Goal: Task Accomplishment & Management: Complete application form

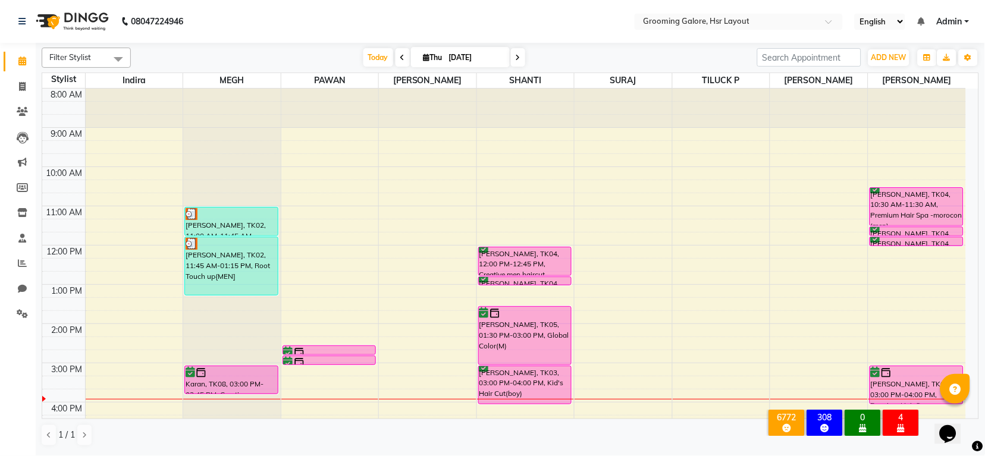
scroll to position [184, 0]
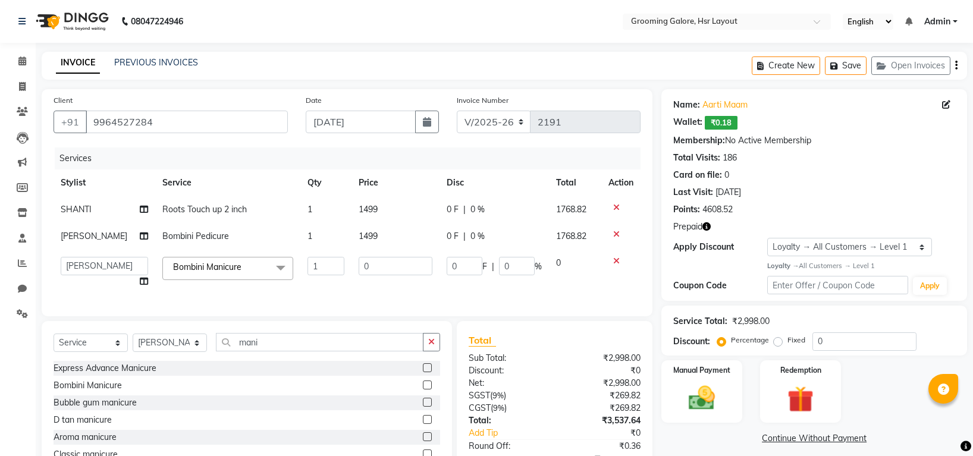
select select "6168"
select select "45585"
select select "service"
select select "45585"
select select "1: Object"
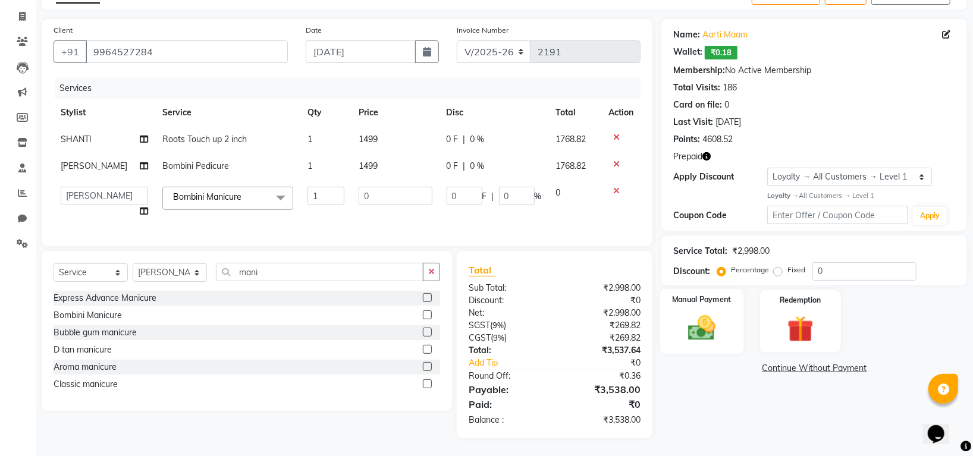
click at [706, 320] on img at bounding box center [702, 328] width 45 height 32
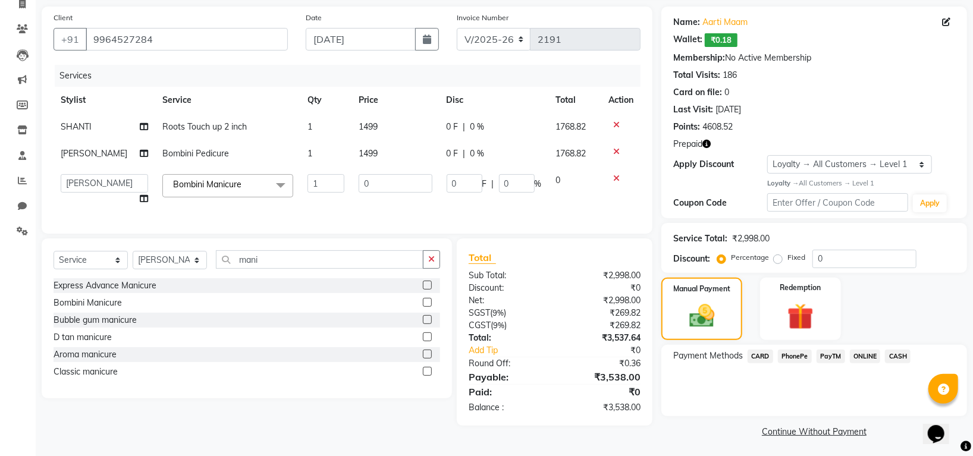
click at [766, 356] on span "CARD" at bounding box center [761, 357] width 26 height 14
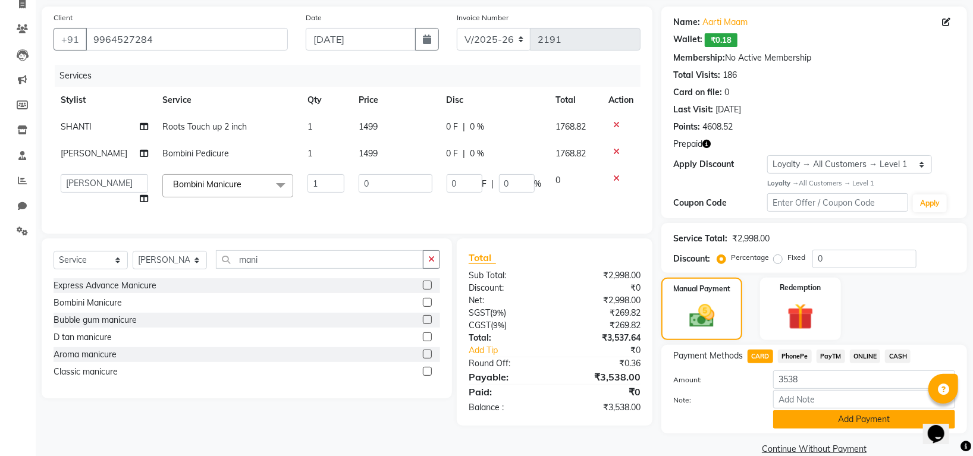
click at [820, 413] on button "Add Payment" at bounding box center [864, 420] width 182 height 18
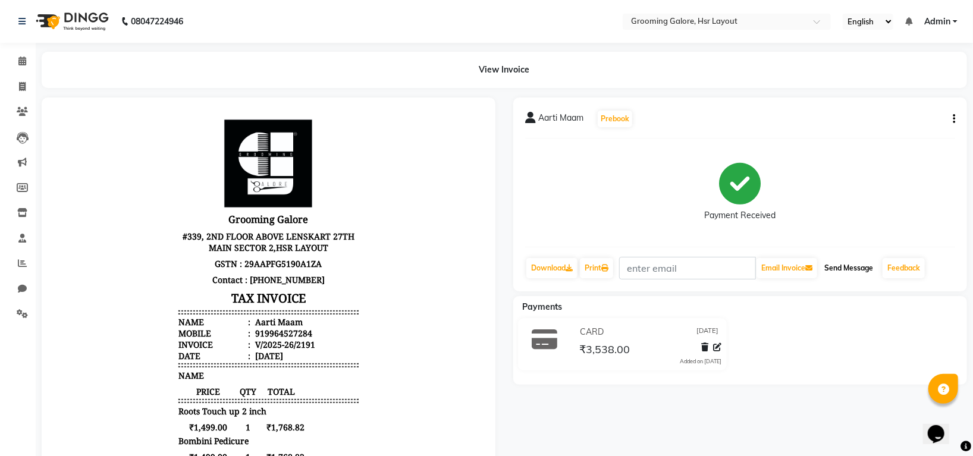
click at [844, 265] on button "Send Message" at bounding box center [849, 268] width 58 height 20
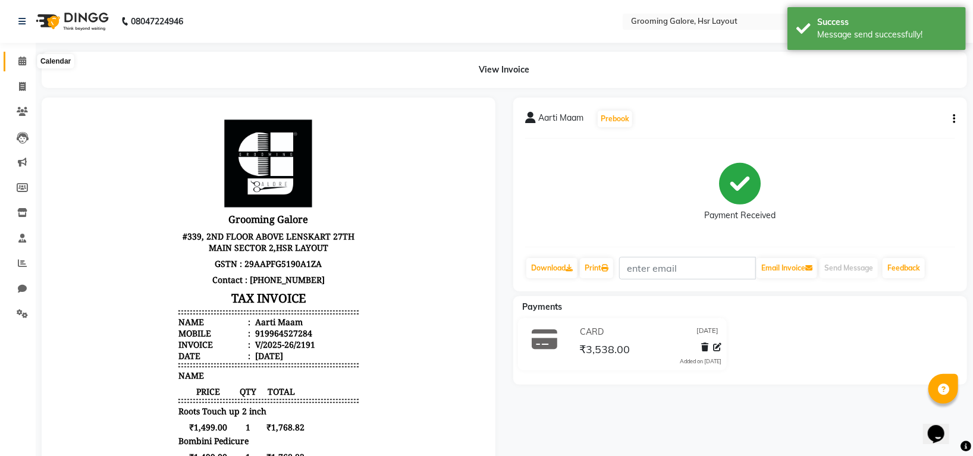
click at [19, 59] on icon at bounding box center [22, 61] width 8 height 9
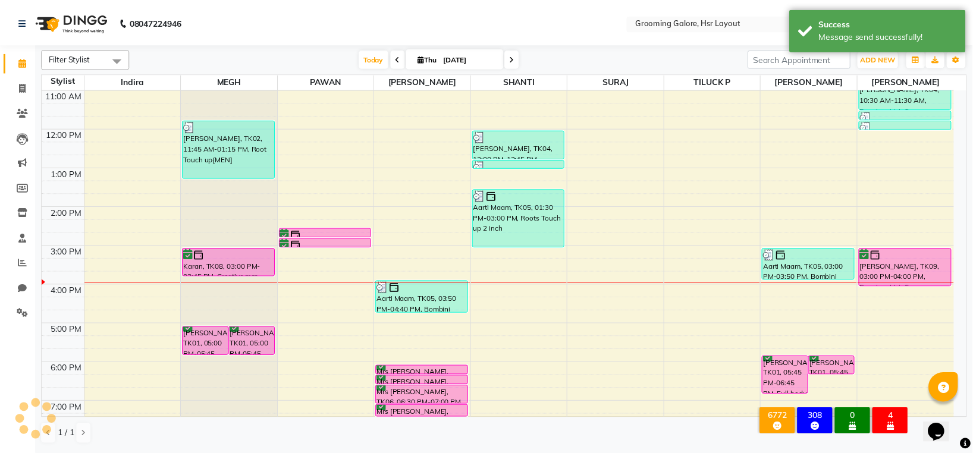
scroll to position [184, 0]
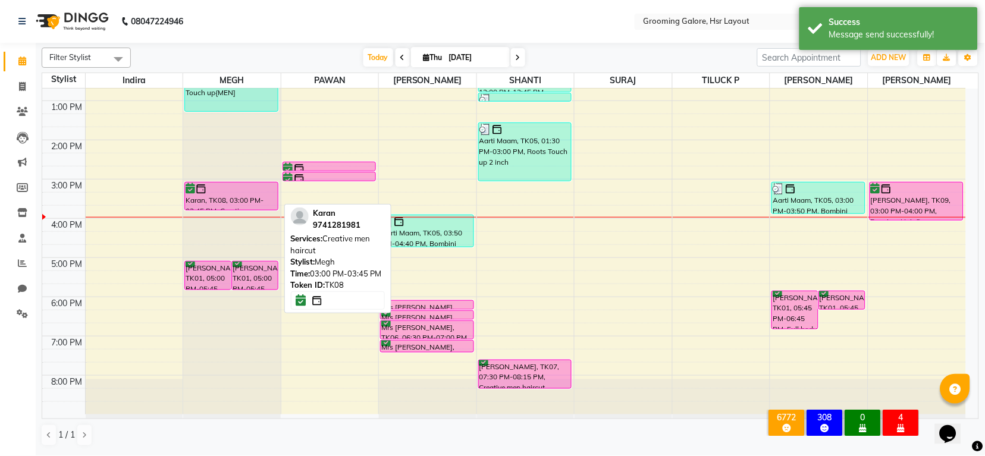
click at [242, 187] on div at bounding box center [231, 189] width 91 height 12
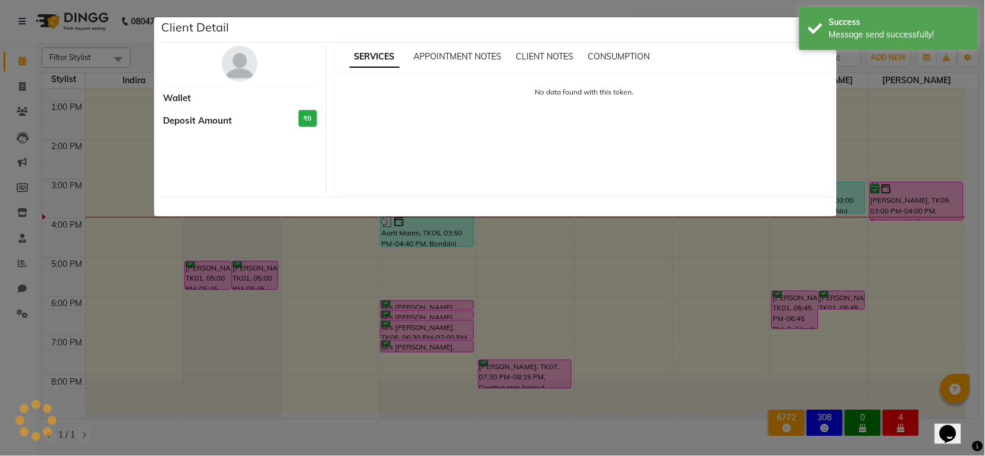
select select "6"
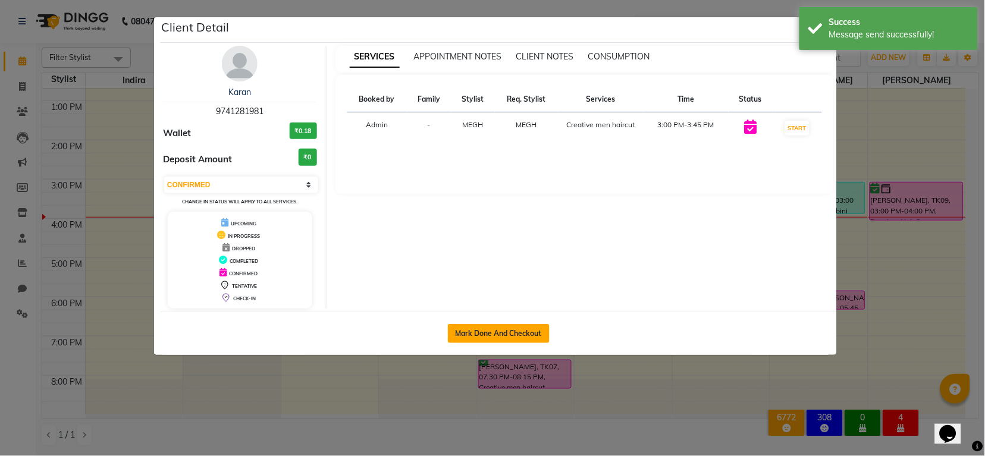
click at [477, 334] on button "Mark Done And Checkout" at bounding box center [499, 333] width 102 height 19
select select "service"
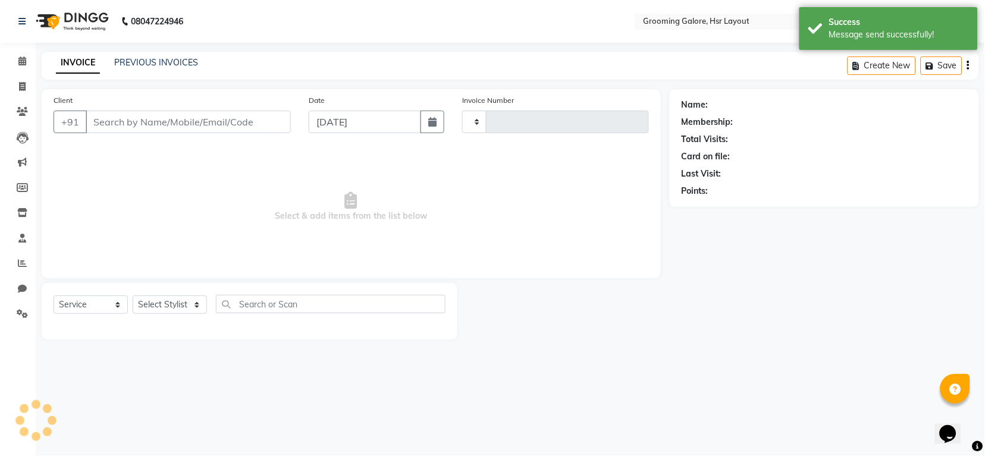
type input "2192"
select select "6168"
select select "P"
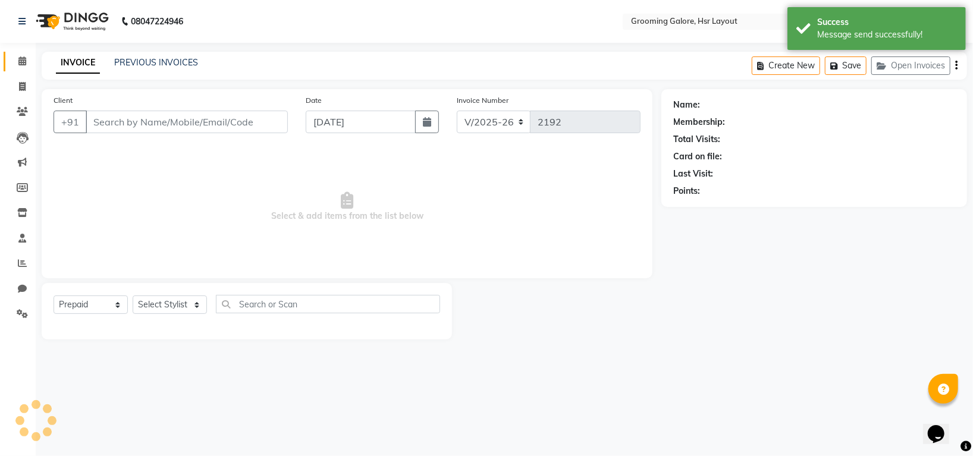
type input "9741281981"
select select "45583"
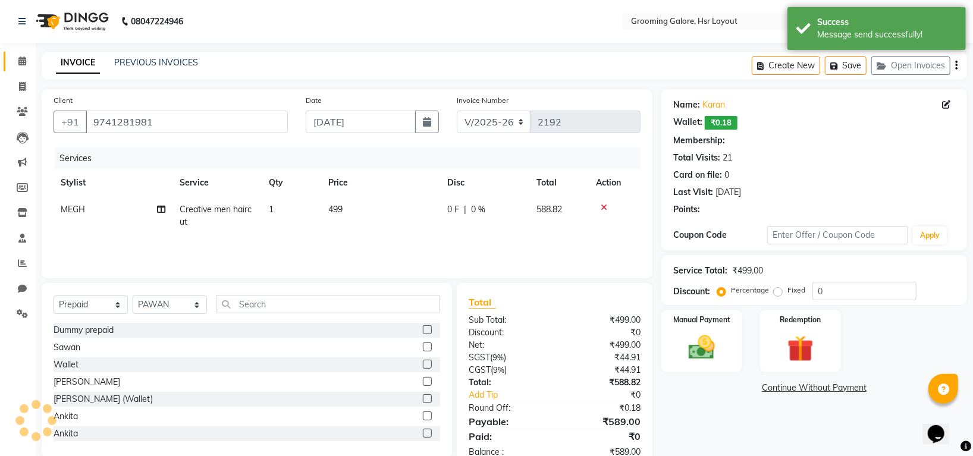
select select "1: Object"
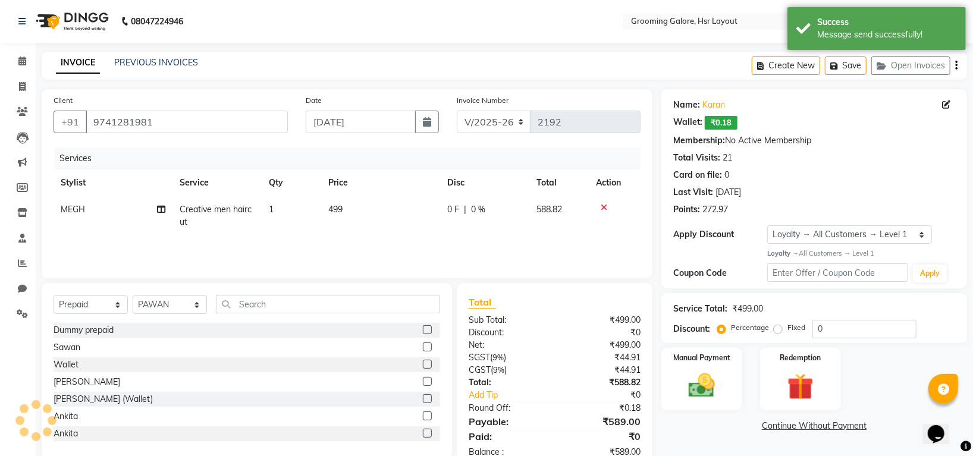
click at [83, 315] on div "Select Service Product Membership Package Voucher Prepaid Gift Card Select Styl…" at bounding box center [247, 309] width 387 height 28
click at [84, 305] on select "Select Service Product Membership Package Voucher Prepaid Gift Card" at bounding box center [91, 305] width 74 height 18
select select "service"
click at [54, 296] on select "Select Service Product Membership Package Voucher Prepaid Gift Card" at bounding box center [91, 305] width 74 height 18
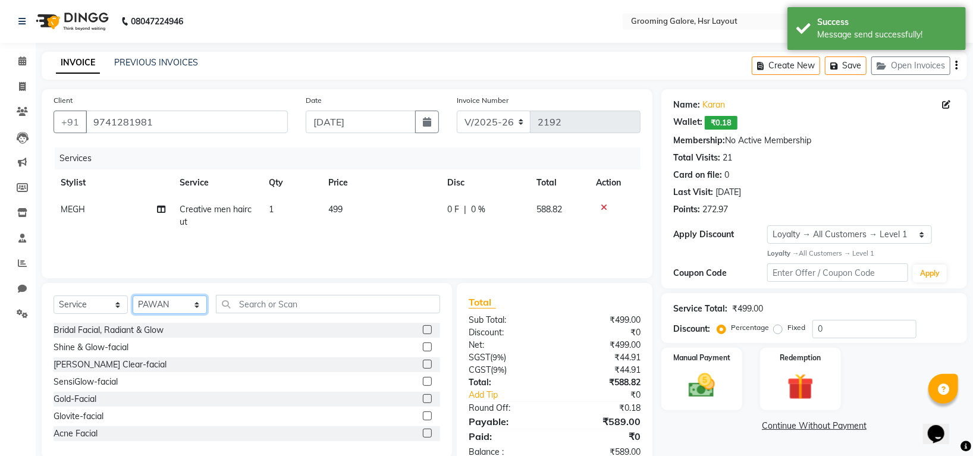
click at [172, 307] on select "Select Stylist Indira MEGH PAWAN RESHMI SABITRI SHANTI Simran SURAJ TILUCK P" at bounding box center [170, 305] width 74 height 18
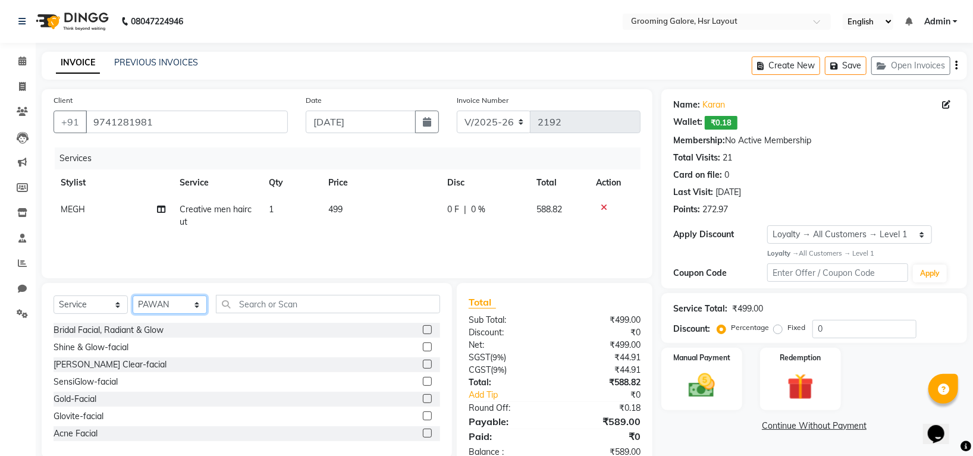
select select "45579"
click at [133, 296] on select "Select Stylist Indira MEGH PAWAN RESHMI SABITRI SHANTI Simran SURAJ TILUCK P" at bounding box center [170, 305] width 74 height 18
click at [256, 312] on input "text" at bounding box center [328, 304] width 224 height 18
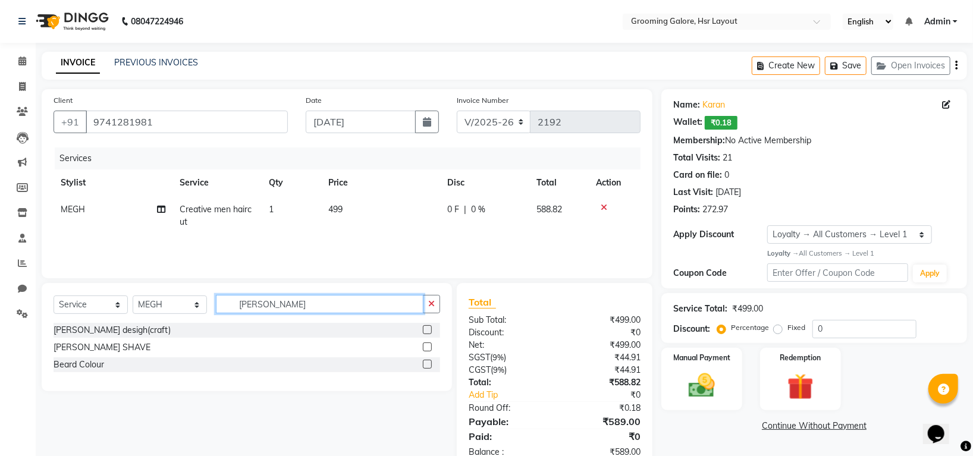
type input "beard"
click at [428, 327] on label at bounding box center [427, 329] width 9 height 9
click at [428, 327] on input "checkbox" at bounding box center [427, 331] width 8 height 8
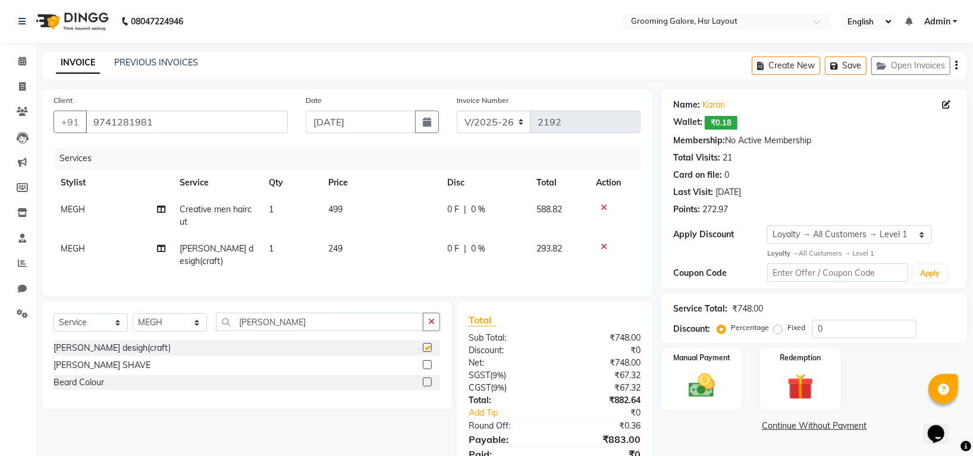
checkbox input "false"
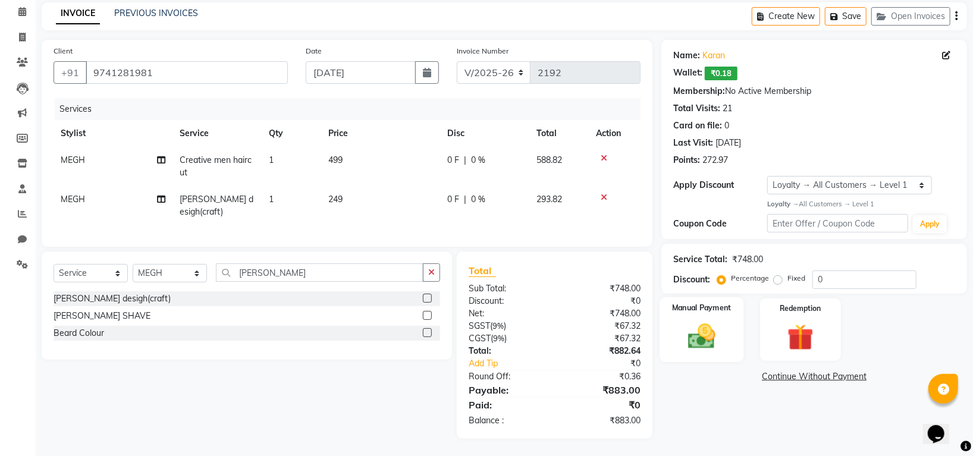
click at [693, 336] on img at bounding box center [702, 337] width 45 height 32
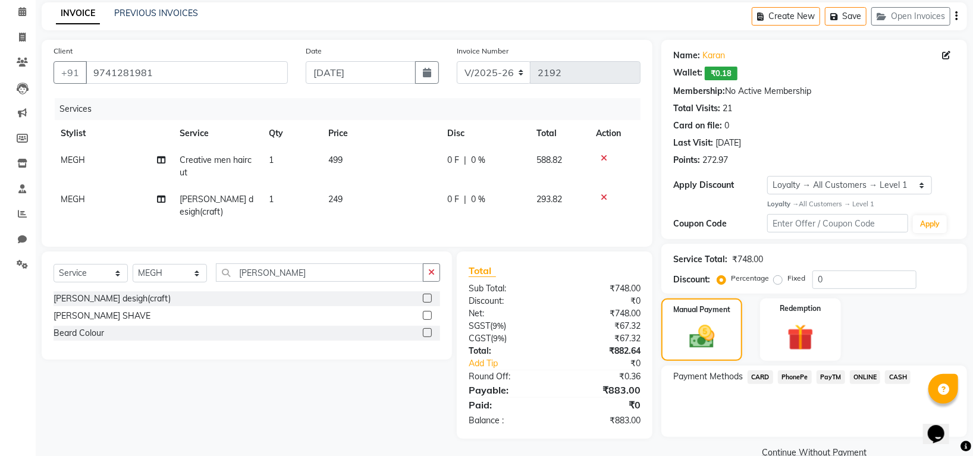
click at [766, 373] on span "CARD" at bounding box center [761, 378] width 26 height 14
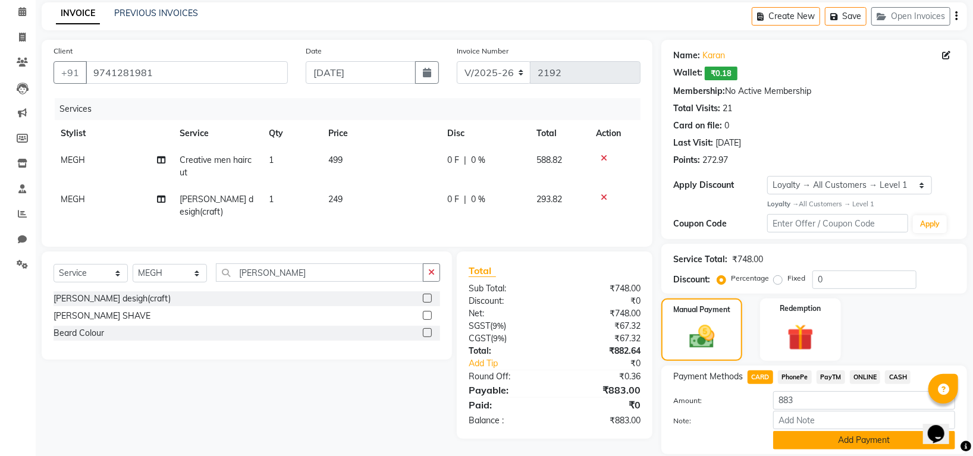
scroll to position [90, 0]
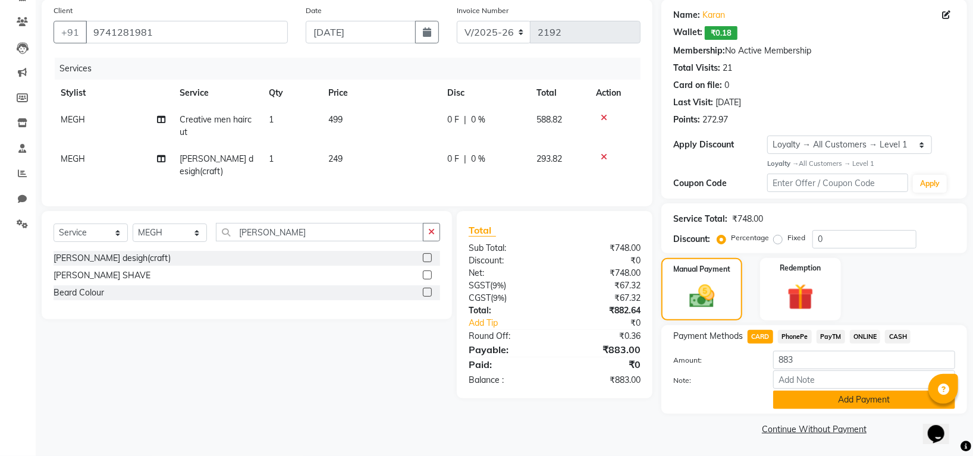
click at [791, 397] on button "Add Payment" at bounding box center [864, 400] width 182 height 18
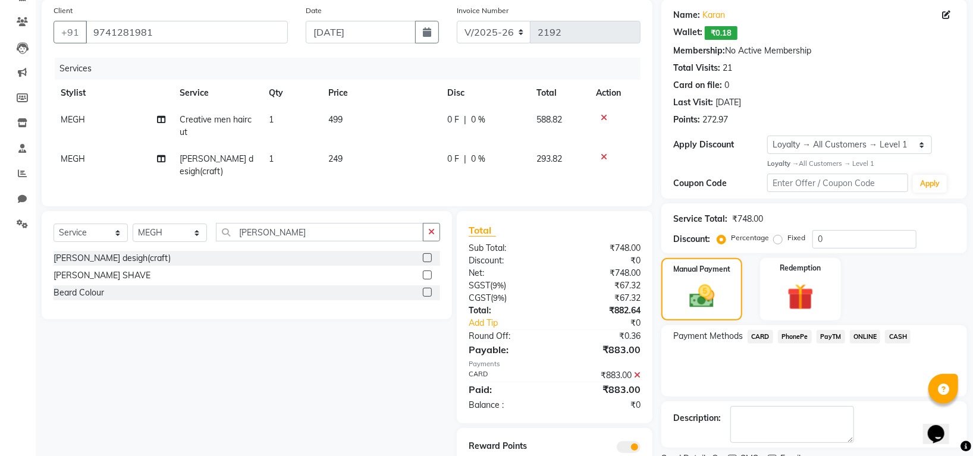
scroll to position [140, 0]
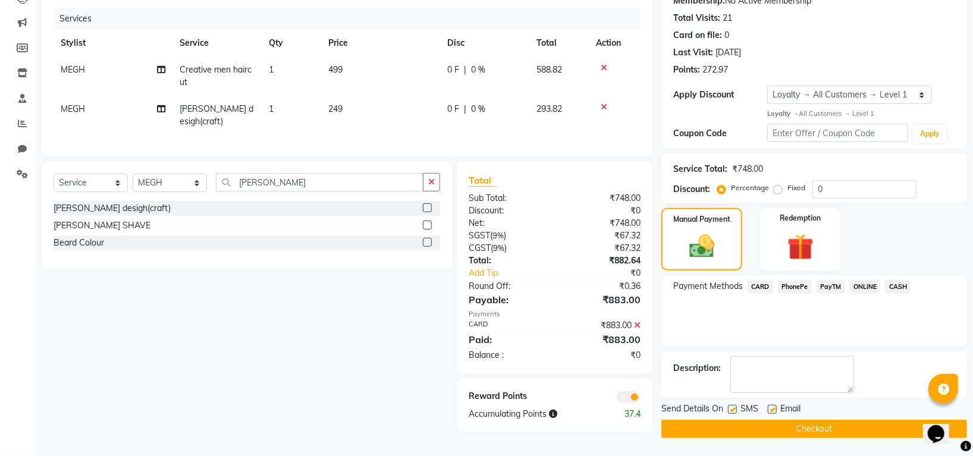
click at [800, 425] on button "Checkout" at bounding box center [815, 429] width 306 height 18
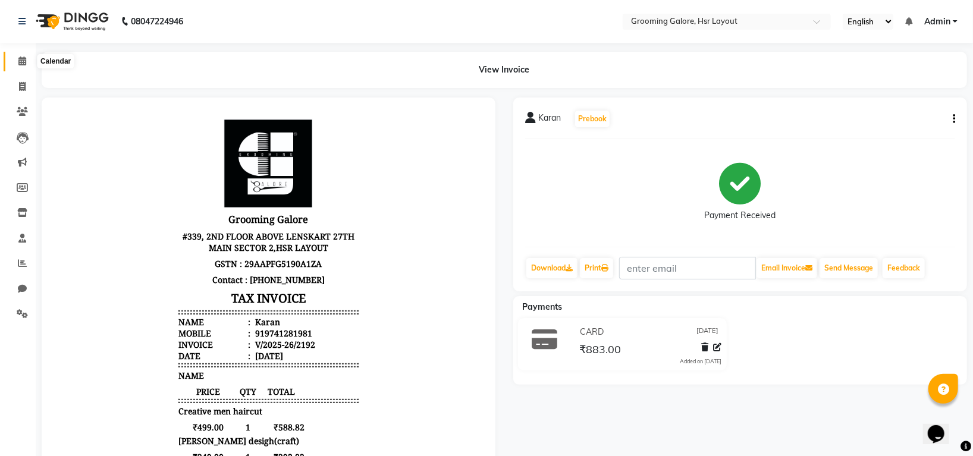
drag, startPoint x: 28, startPoint y: 57, endPoint x: 30, endPoint y: 65, distance: 8.5
click at [28, 56] on span at bounding box center [22, 62] width 21 height 14
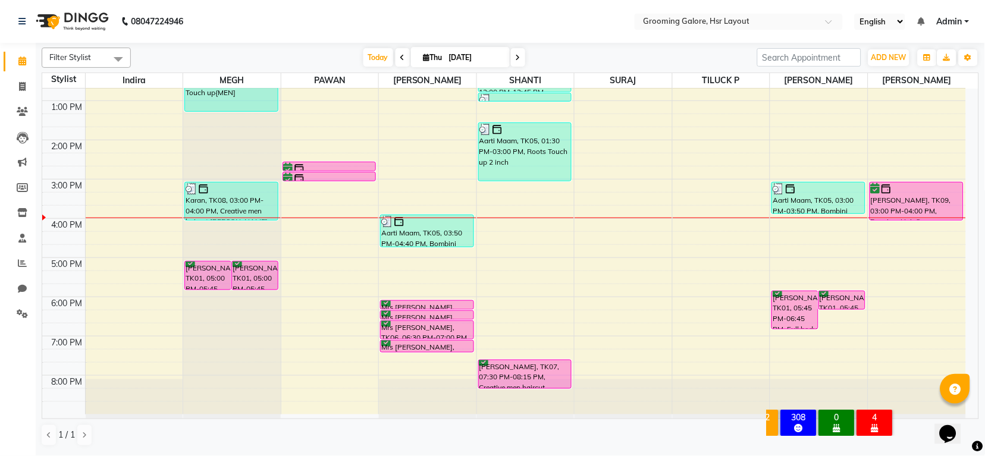
scroll to position [0, 26]
click at [424, 58] on icon at bounding box center [427, 58] width 7 height 8
select select "9"
select select "2025"
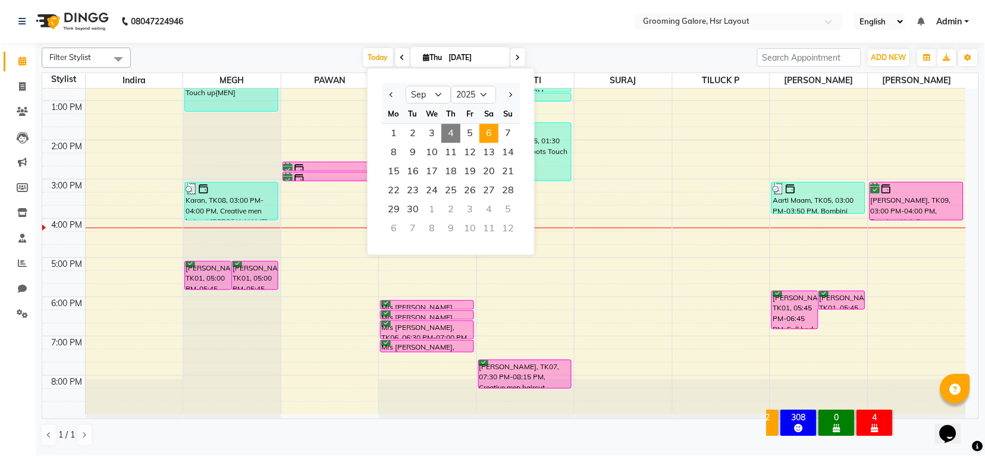
click at [491, 139] on span "6" at bounding box center [489, 133] width 19 height 19
type input "06-09-2025"
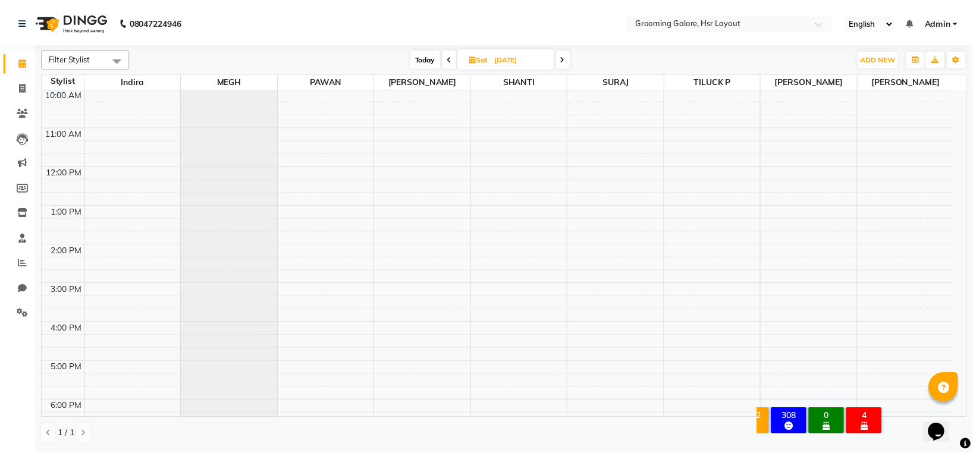
scroll to position [0, 0]
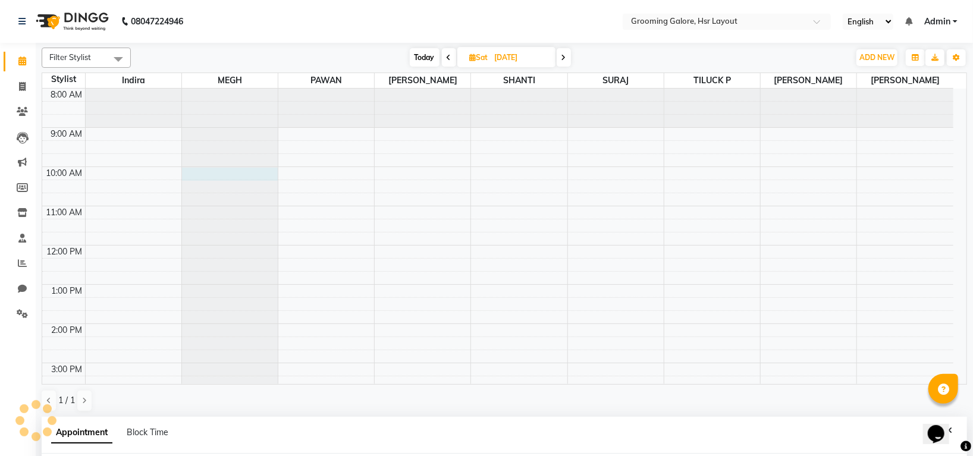
select select "45579"
select select "600"
select select "tentative"
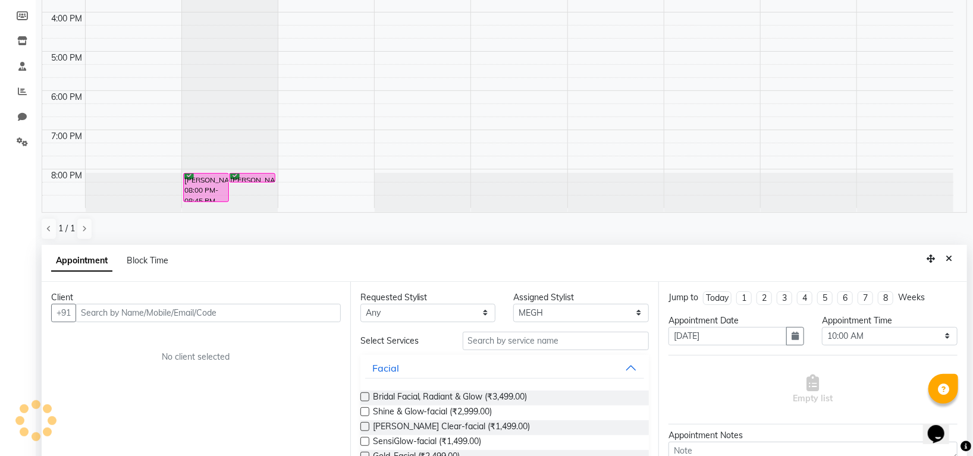
scroll to position [231, 0]
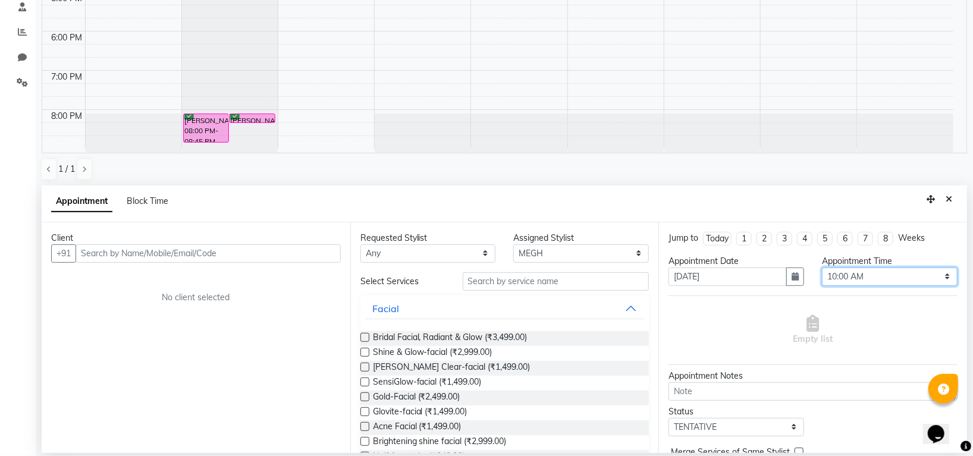
click at [880, 279] on select "Select 09:00 AM 09:15 AM 09:30 AM 09:45 AM 10:00 AM 10:15 AM 10:30 AM 10:45 AM …" at bounding box center [890, 277] width 136 height 18
click at [439, 252] on select "Any Indira MEGH PAWAN RESHMI SABITRI SHANTI Simran SURAJ TILUCK P" at bounding box center [429, 254] width 136 height 18
select select "45579"
click at [361, 245] on select "Any Indira MEGH PAWAN RESHMI SABITRI SHANTI Simran SURAJ TILUCK P" at bounding box center [429, 254] width 136 height 18
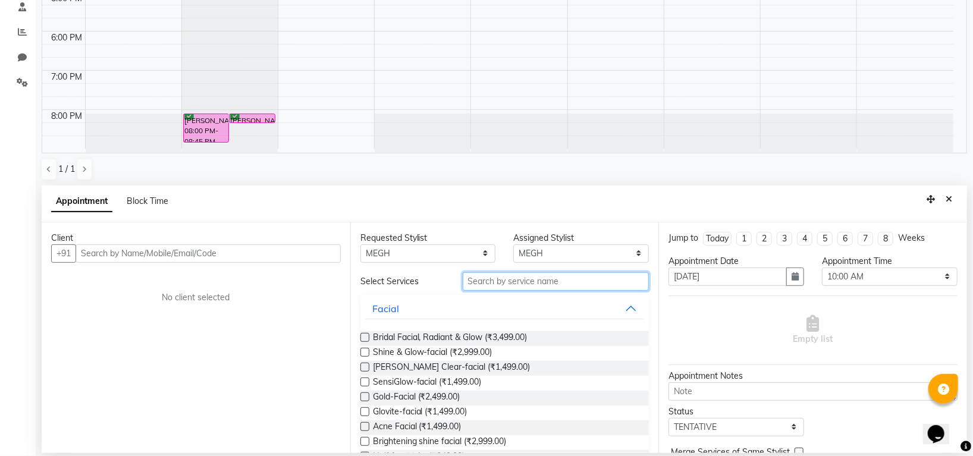
click at [498, 281] on input "text" at bounding box center [556, 282] width 187 height 18
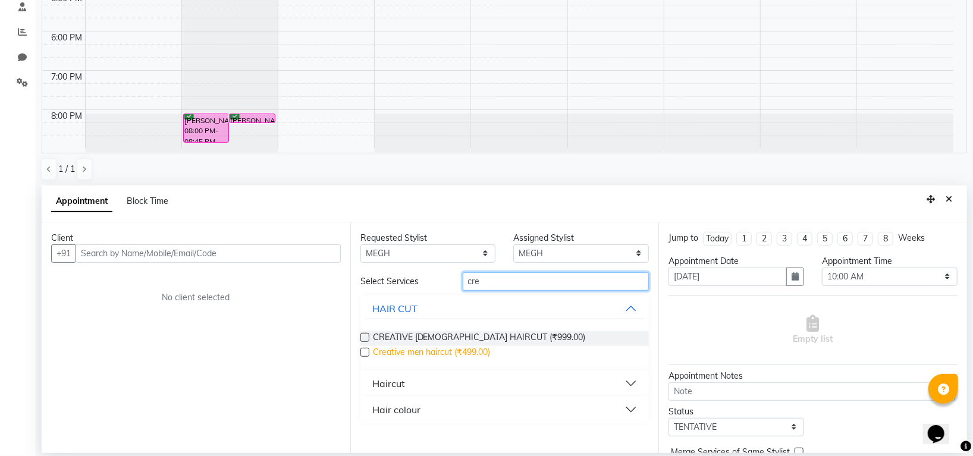
type input "cre"
click at [446, 350] on span "Creative men haircut (₹499.00)" at bounding box center [432, 353] width 118 height 15
checkbox input "false"
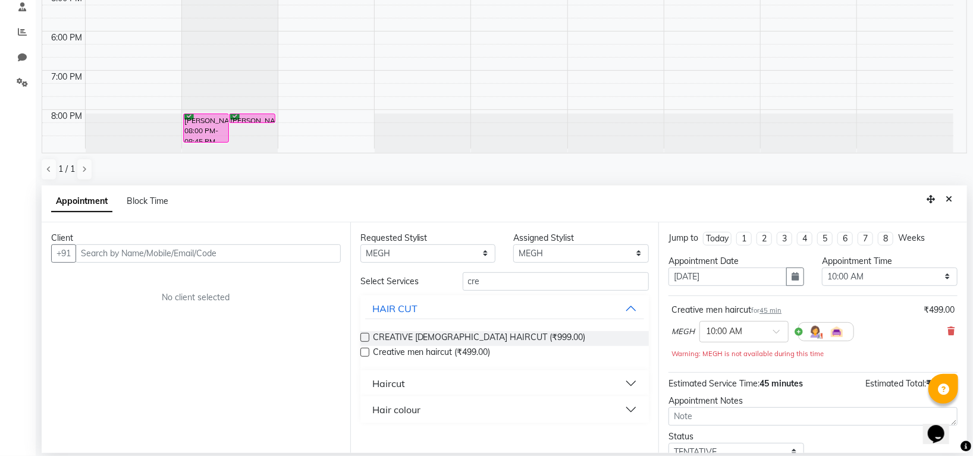
scroll to position [85, 0]
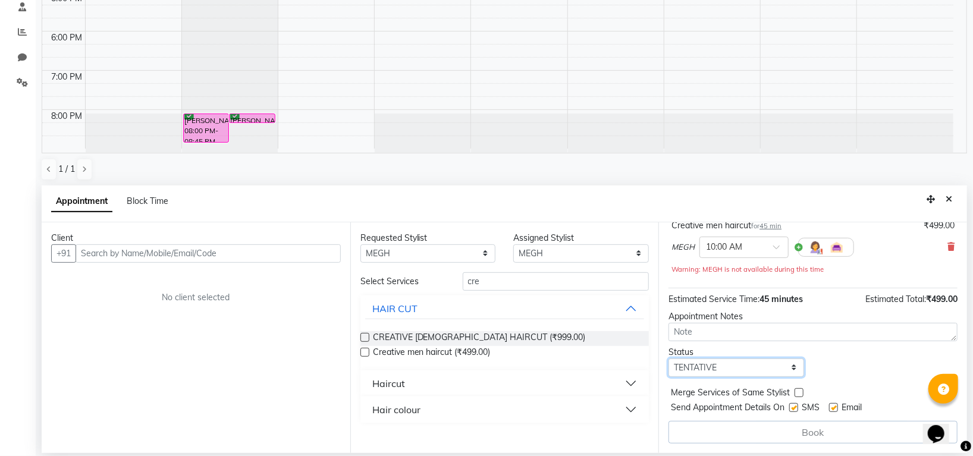
click at [718, 367] on select "Select TENTATIVE CONFIRM UPCOMING" at bounding box center [737, 368] width 136 height 18
select select "confirm booking"
click at [669, 359] on select "Select TENTATIVE CONFIRM UPCOMING" at bounding box center [737, 368] width 136 height 18
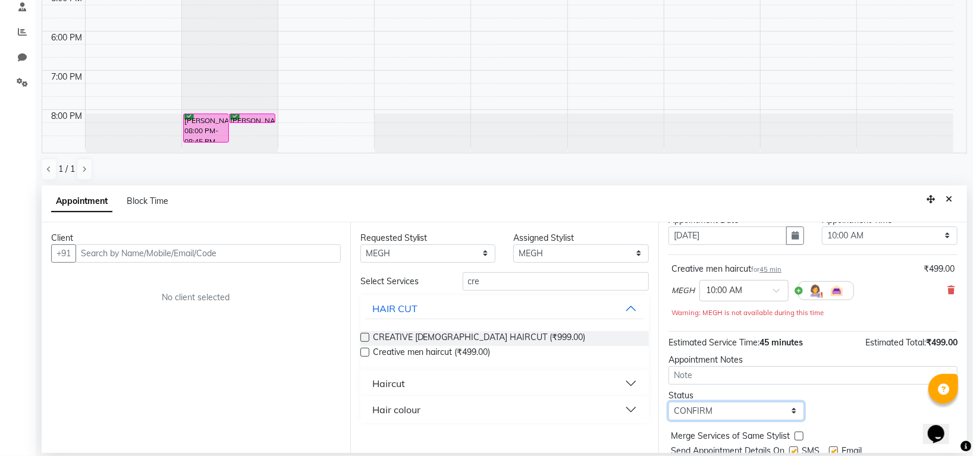
scroll to position [0, 0]
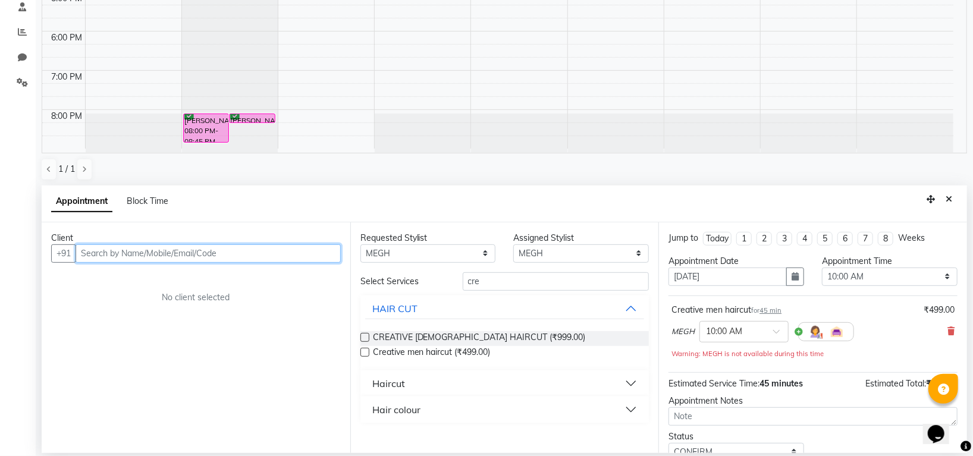
click at [246, 252] on input "text" at bounding box center [208, 254] width 265 height 18
click at [249, 251] on input "text" at bounding box center [208, 254] width 265 height 18
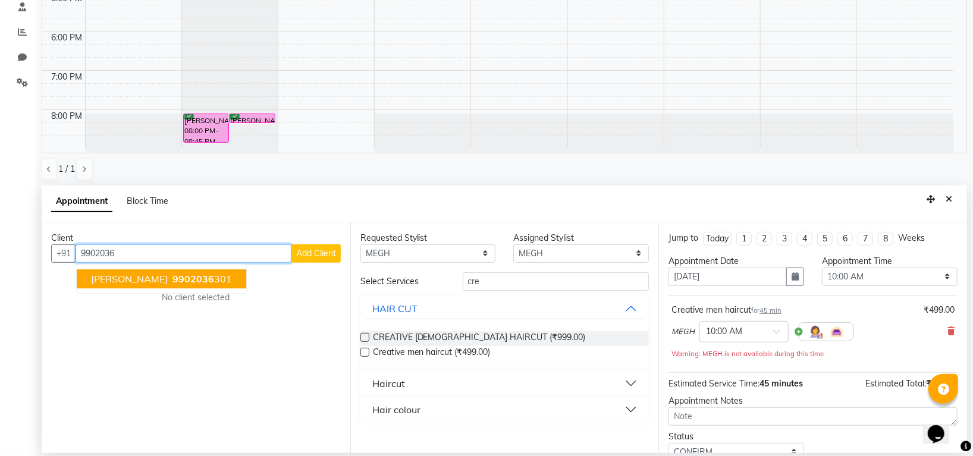
click at [194, 280] on span "9902036" at bounding box center [194, 279] width 42 height 12
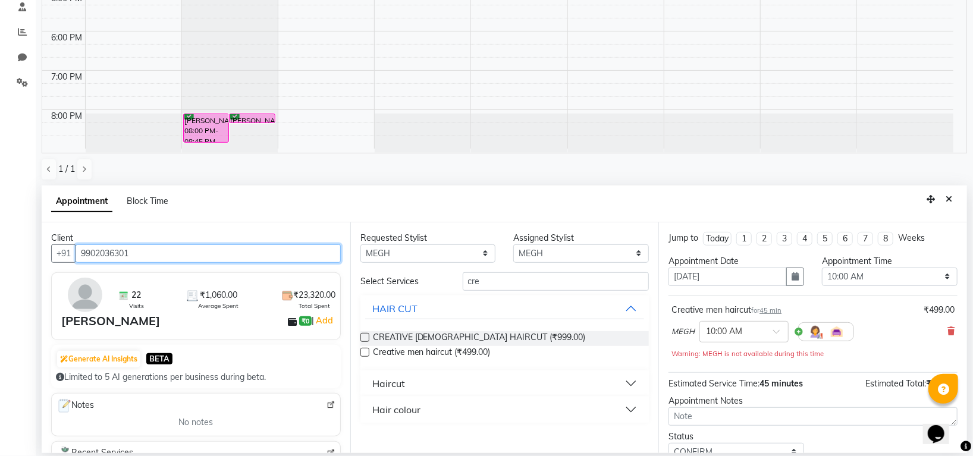
scroll to position [83, 0]
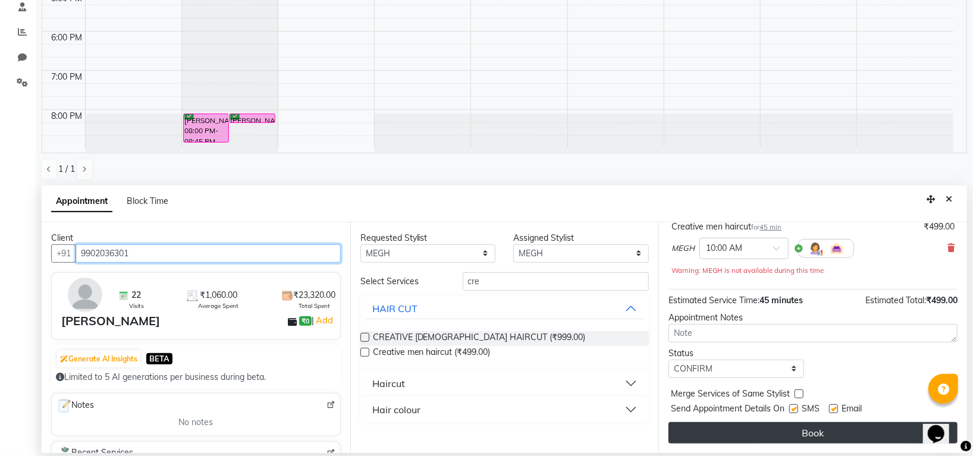
type input "9902036301"
click at [813, 433] on button "Book" at bounding box center [813, 432] width 289 height 21
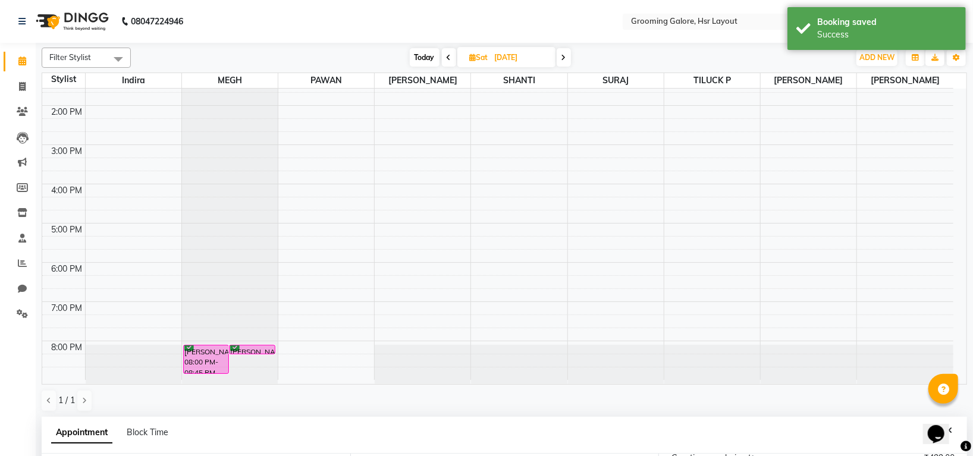
scroll to position [0, 0]
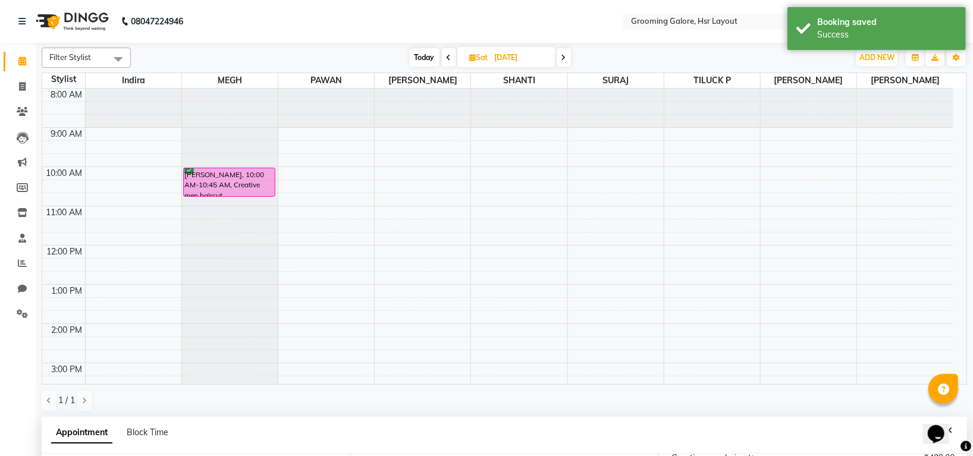
click at [468, 57] on span "Sat" at bounding box center [479, 57] width 24 height 9
select select "9"
select select "2025"
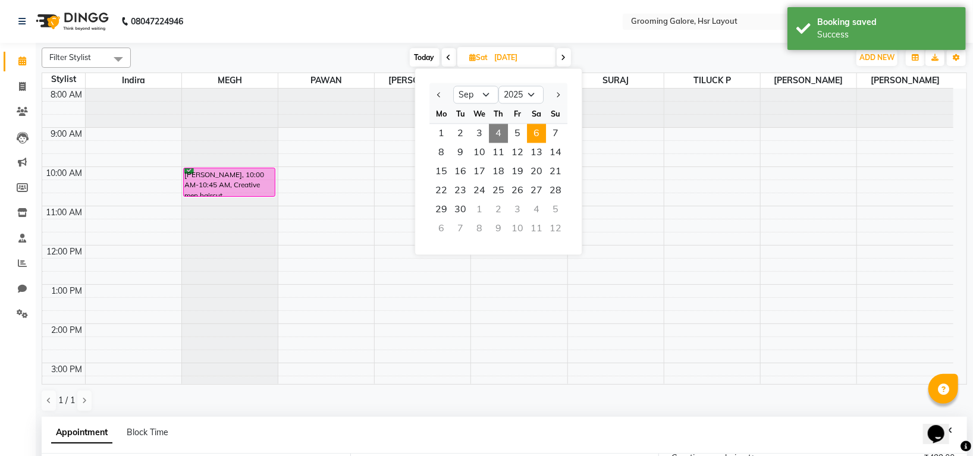
click at [502, 133] on span "4" at bounding box center [498, 133] width 19 height 19
type input "[DATE]"
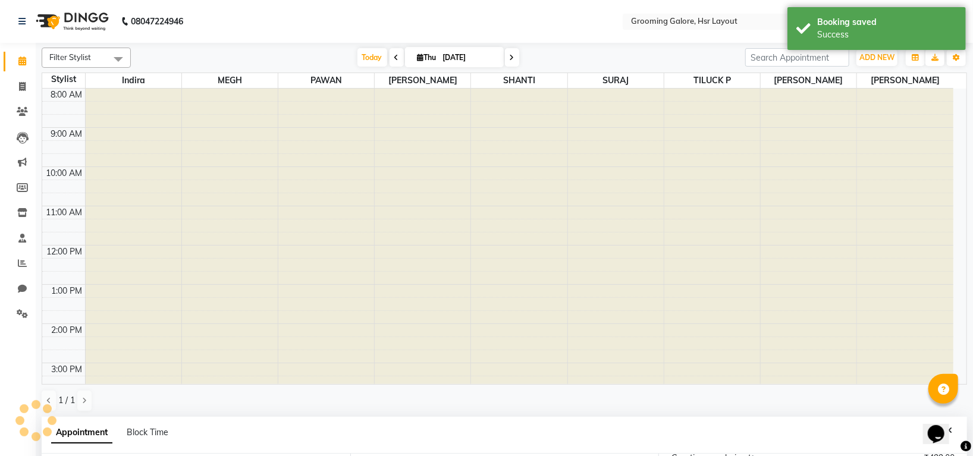
scroll to position [219, 0]
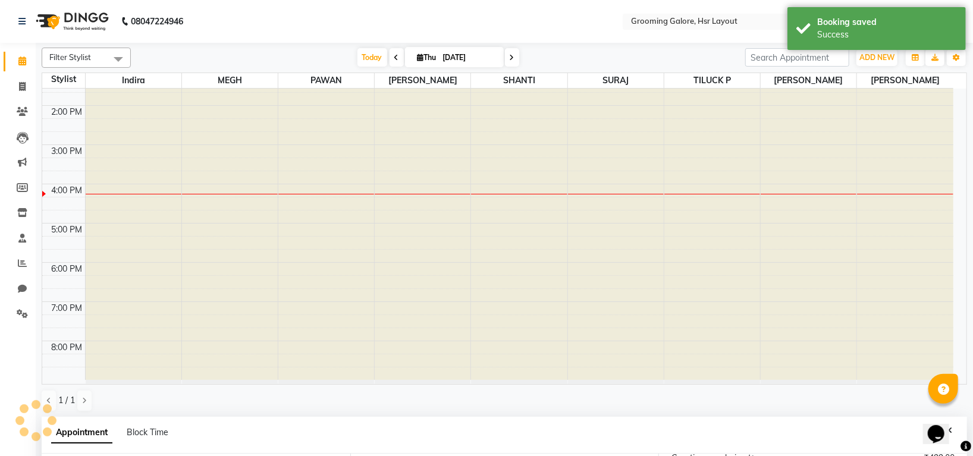
select select "600"
